Goal: Information Seeking & Learning: Learn about a topic

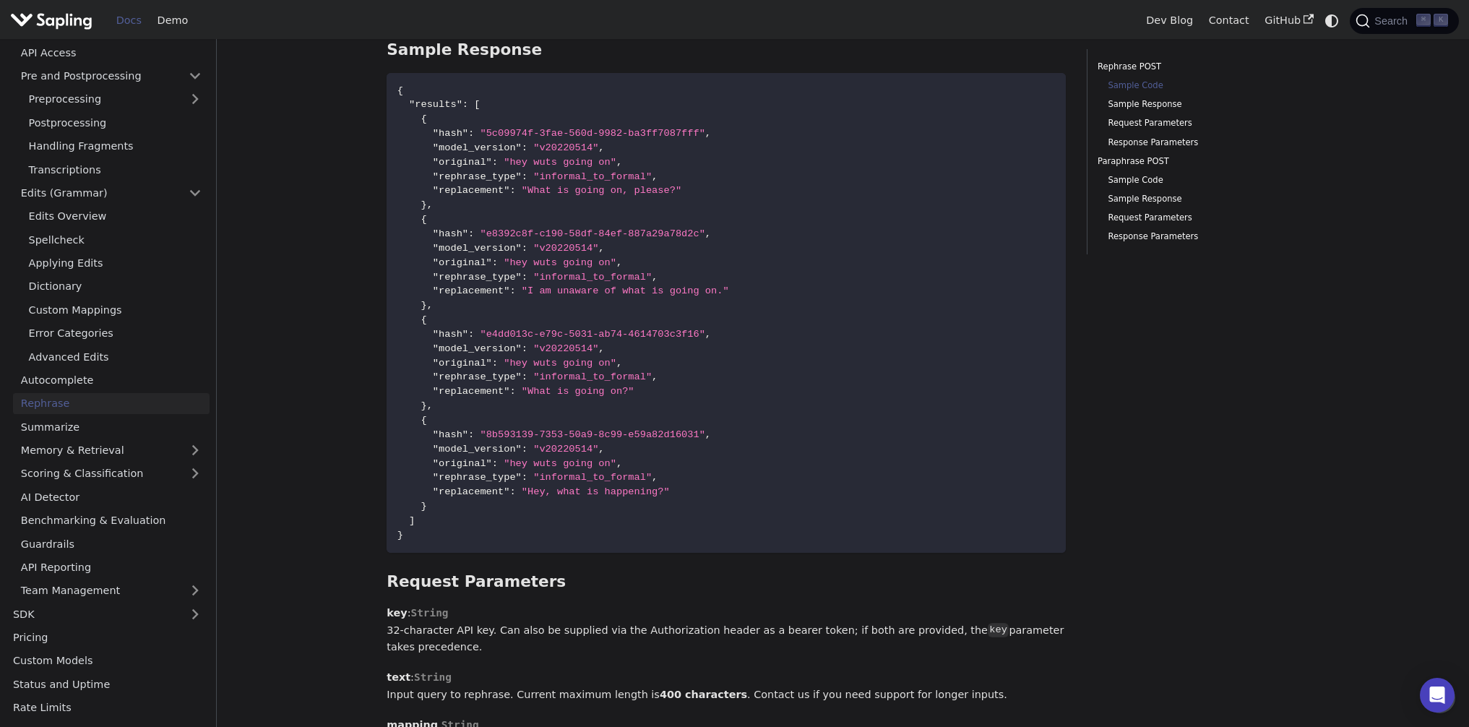
scroll to position [51, 0]
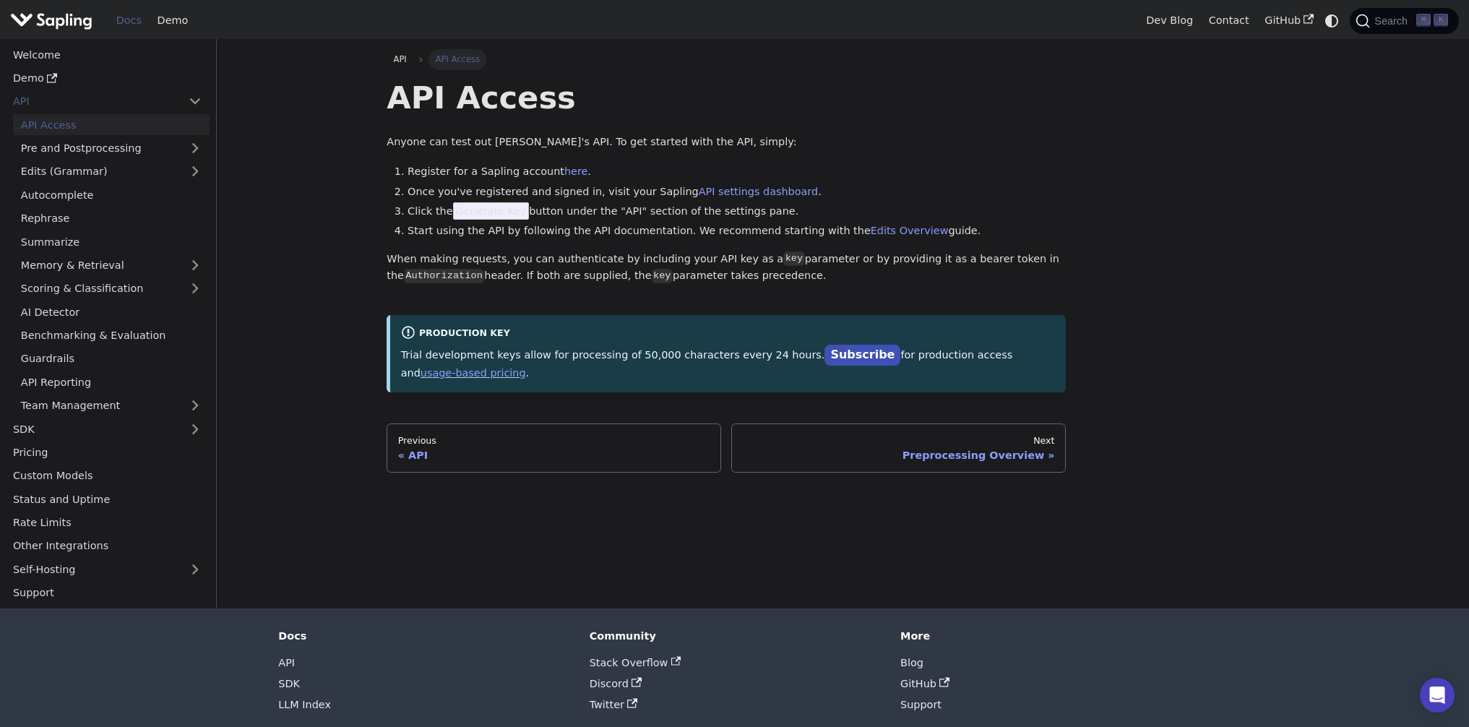
click at [59, 20] on img "Main" at bounding box center [51, 20] width 82 height 21
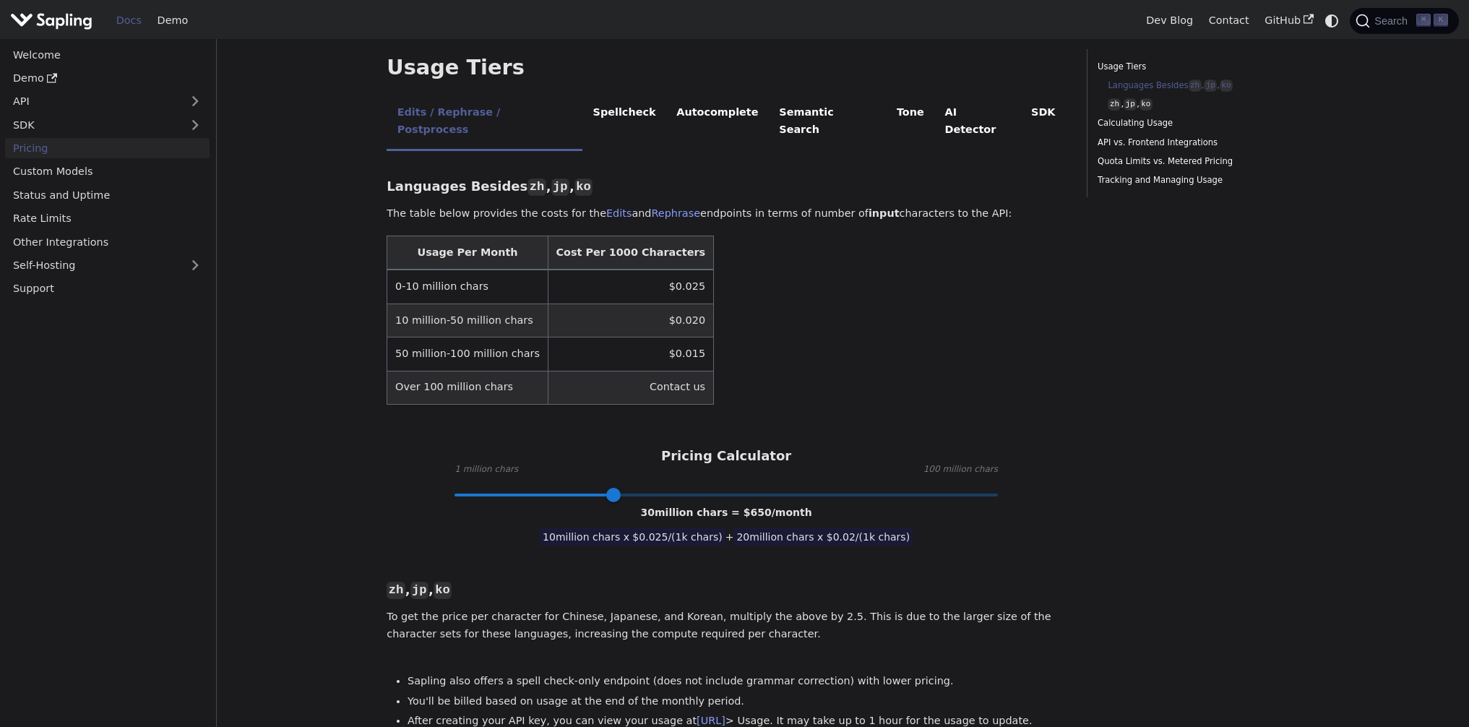
scroll to position [347, 0]
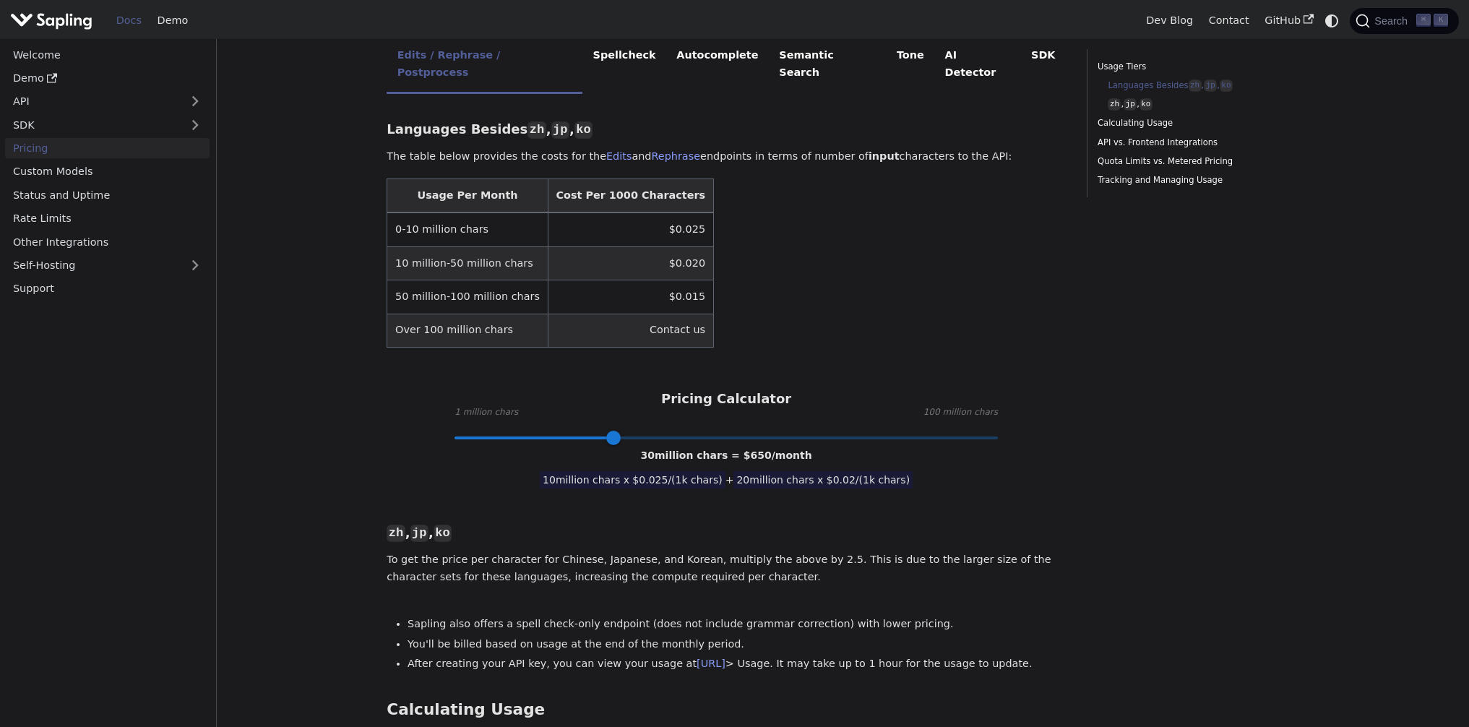
type input "1"
drag, startPoint x: 611, startPoint y: 402, endPoint x: 378, endPoint y: 401, distance: 233.3
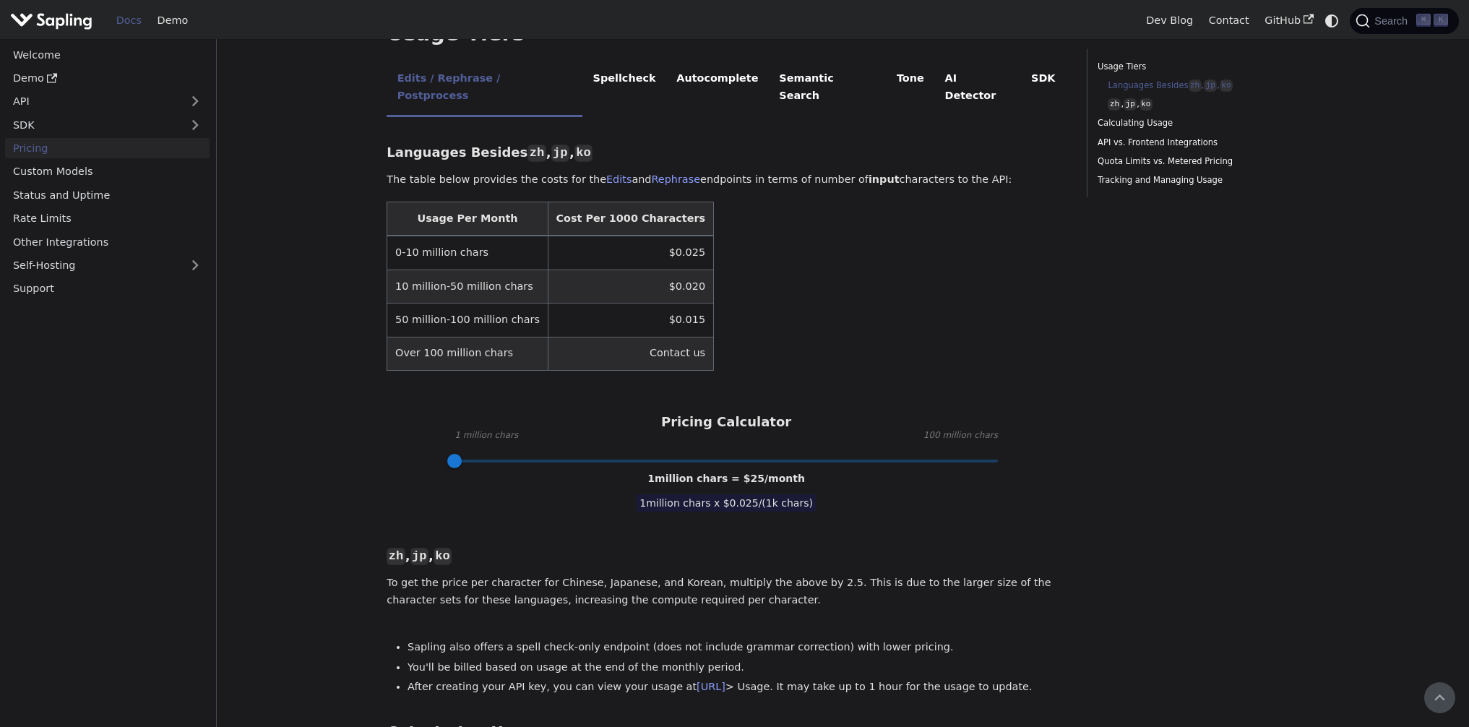
scroll to position [305, 0]
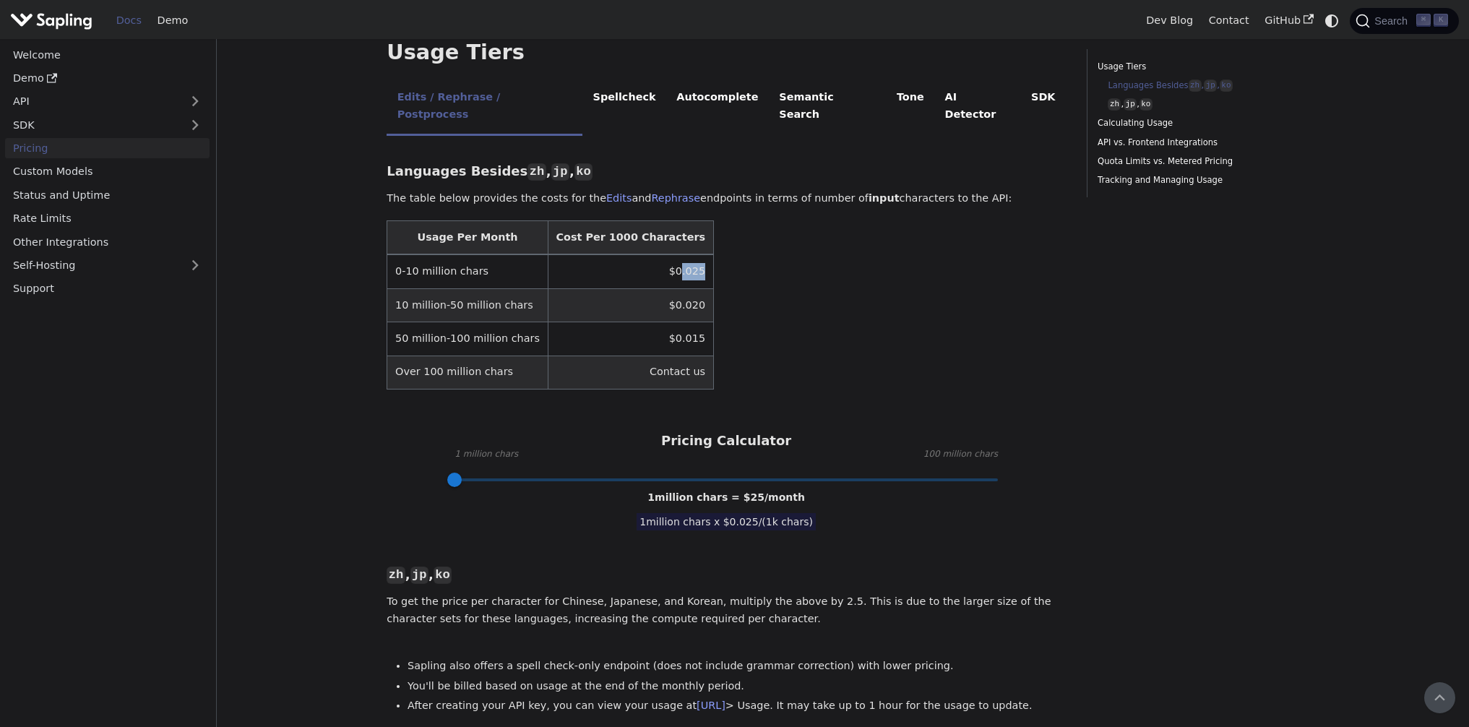
drag, startPoint x: 654, startPoint y: 240, endPoint x: 686, endPoint y: 239, distance: 32.5
click at [686, 239] on table "Usage Per Month Cost Per 1000 Characters 0-10 million chars $0.025 10 million-5…" at bounding box center [725, 304] width 679 height 169
click at [687, 239] on table "Usage Per Month Cost Per 1000 Characters 0-10 million chars $0.025 10 million-5…" at bounding box center [725, 304] width 679 height 169
drag, startPoint x: 636, startPoint y: 239, endPoint x: 690, endPoint y: 235, distance: 54.4
click at [690, 235] on table "Usage Per Month Cost Per 1000 Characters 0-10 million chars $0.025 10 million-5…" at bounding box center [725, 304] width 679 height 169
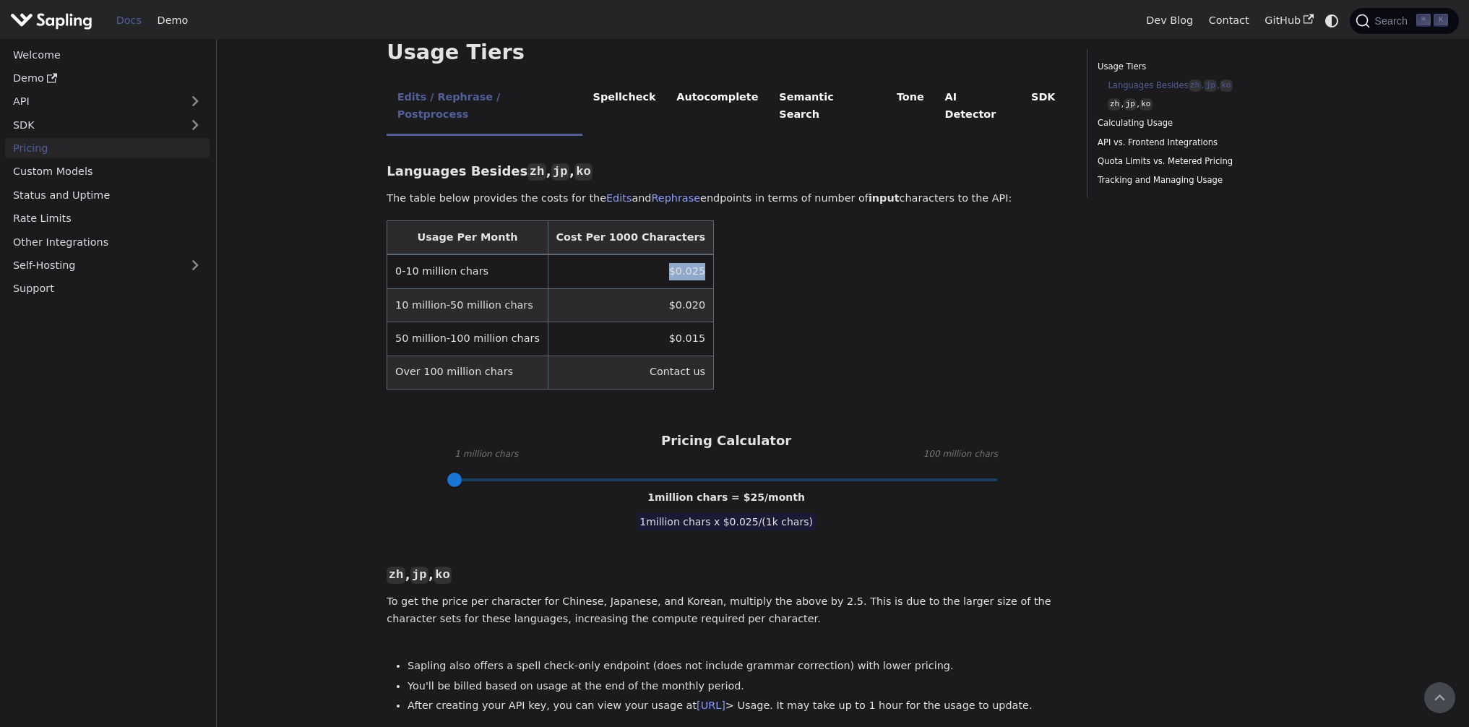
click at [690, 235] on table "Usage Per Month Cost Per 1000 Characters 0-10 million chars $0.025 10 million-5…" at bounding box center [725, 304] width 679 height 169
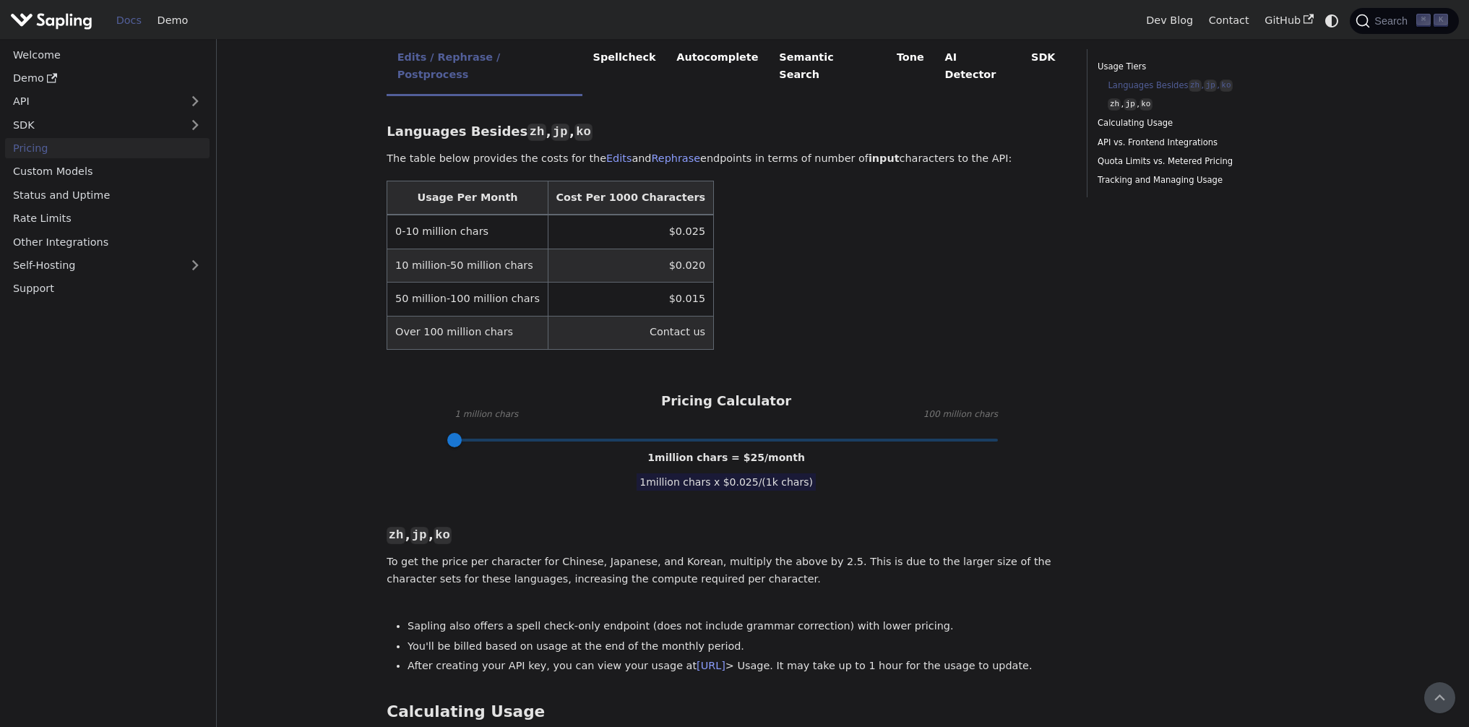
scroll to position [335, 0]
